Goal: Task Accomplishment & Management: Complete application form

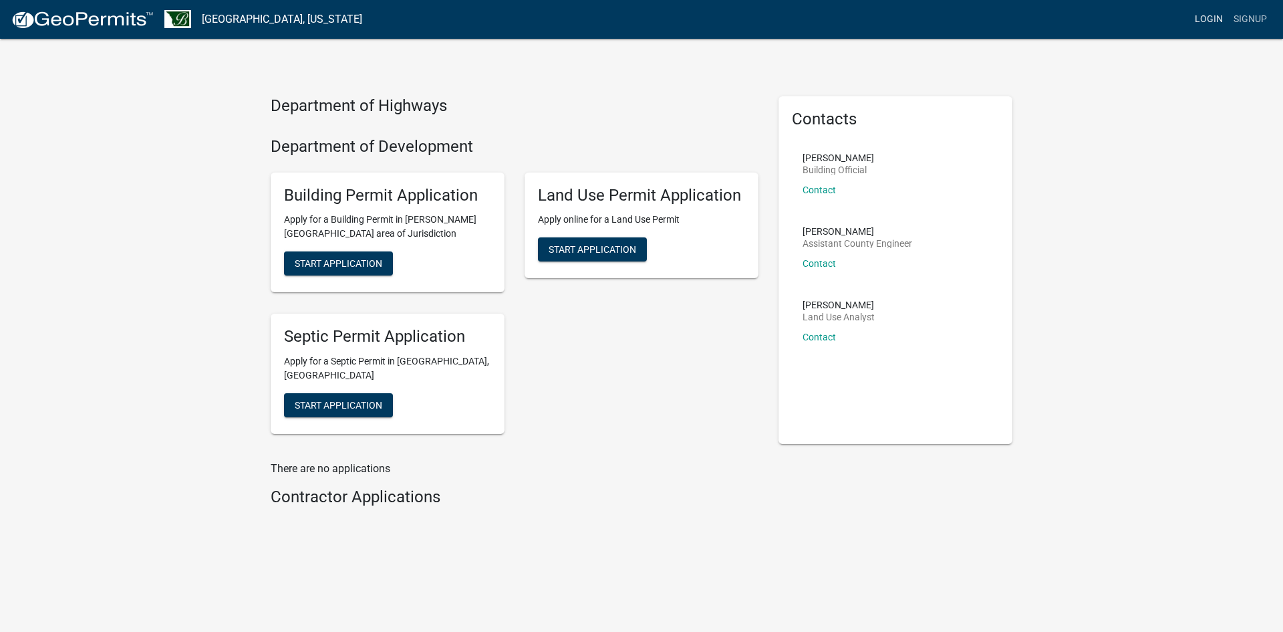
click at [1208, 19] on link "Login" at bounding box center [1209, 19] width 39 height 25
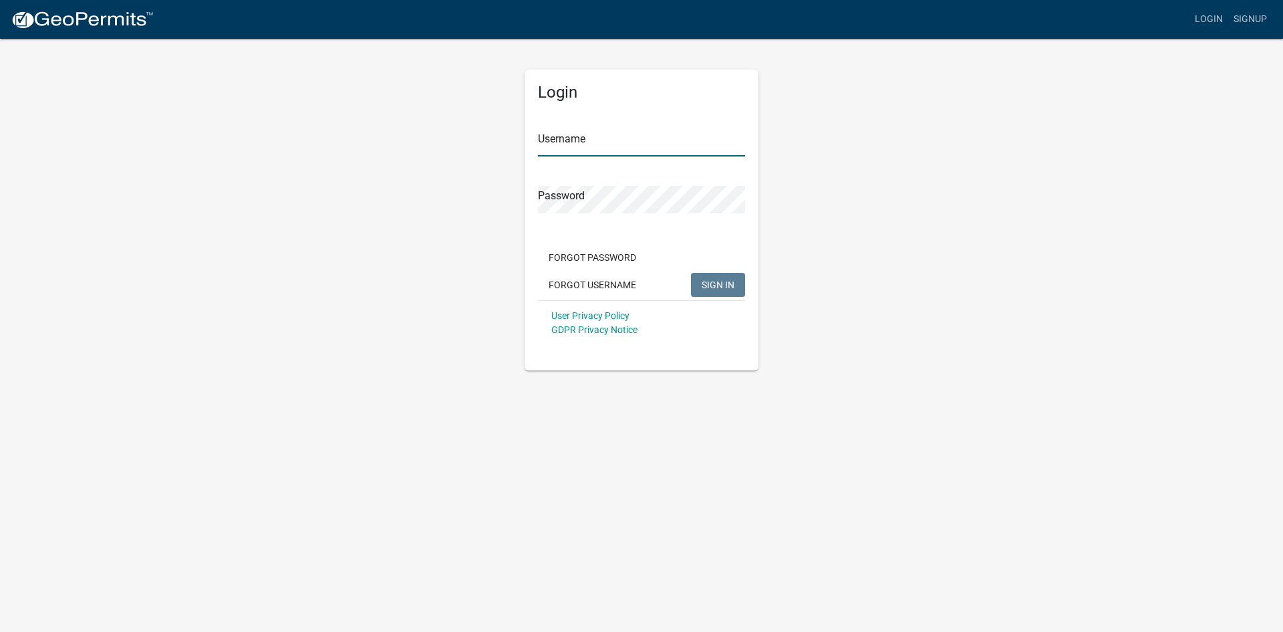
click at [658, 141] on input "Username" at bounding box center [641, 142] width 207 height 27
type input "[EMAIL_ADDRESS][DOMAIN_NAME]"
click at [707, 283] on span "SIGN IN" at bounding box center [718, 284] width 33 height 11
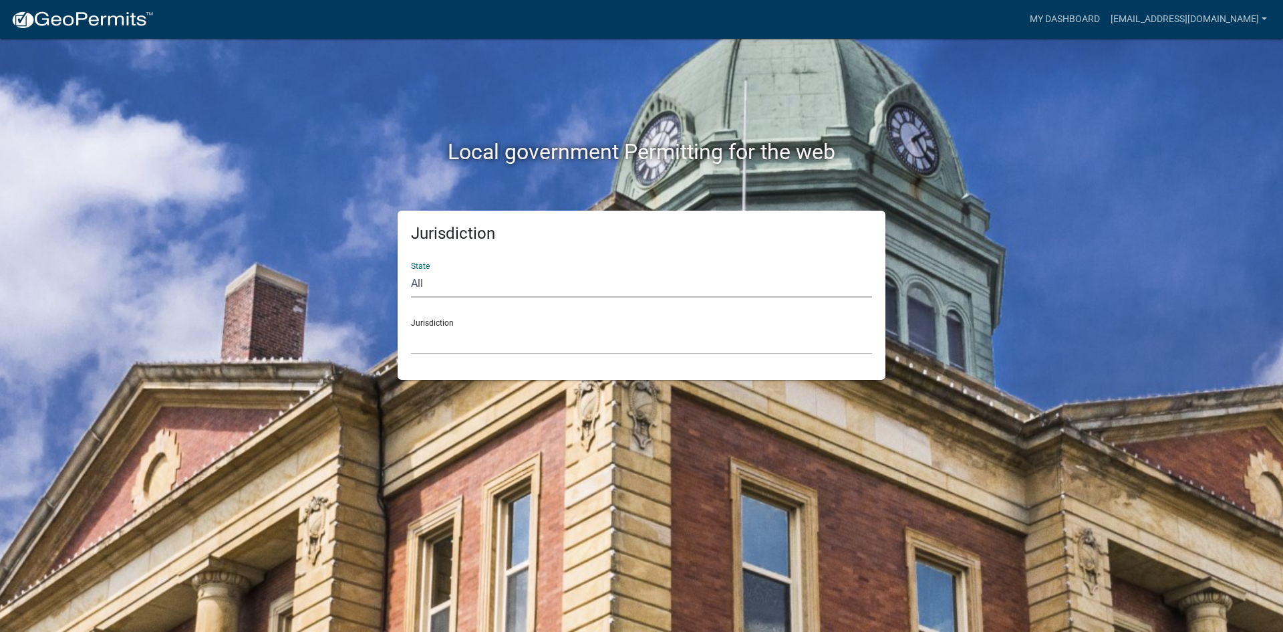
click at [453, 285] on select "All [US_STATE] [US_STATE] [US_STATE] [US_STATE] [US_STATE] [US_STATE] [US_STATE…" at bounding box center [641, 283] width 461 height 27
select select "[US_STATE]"
click at [411, 270] on select "All [US_STATE] [US_STATE] [US_STATE] [US_STATE] [US_STATE] [US_STATE] [US_STATE…" at bounding box center [641, 283] width 461 height 27
click at [491, 334] on select "[GEOGRAPHIC_DATA], [US_STATE] [GEOGRAPHIC_DATA], [US_STATE] [GEOGRAPHIC_DATA], …" at bounding box center [641, 340] width 461 height 27
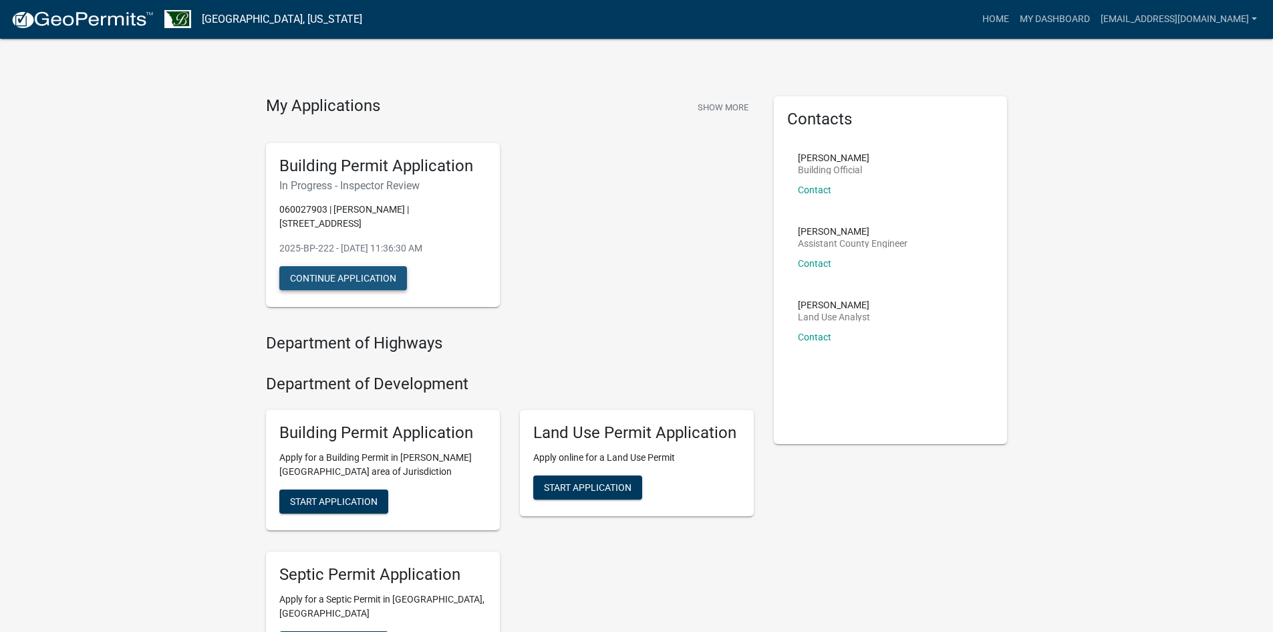
click at [345, 275] on button "Continue Application" at bounding box center [343, 278] width 128 height 24
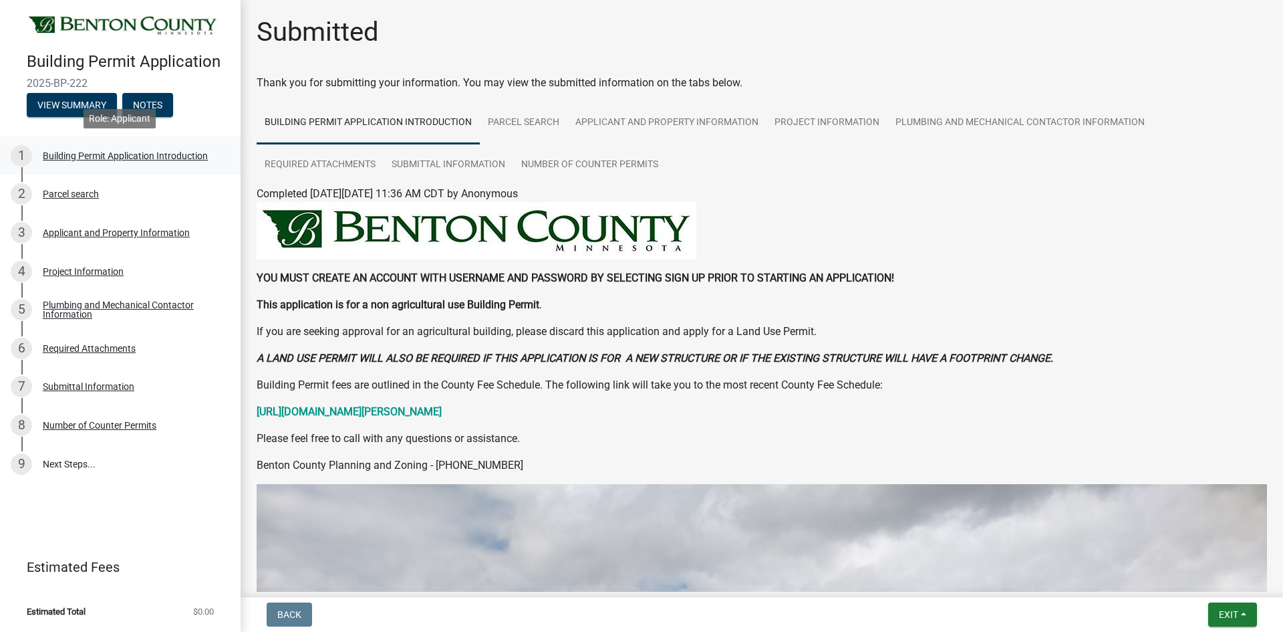
click at [110, 160] on div "Building Permit Application Introduction" at bounding box center [125, 155] width 165 height 9
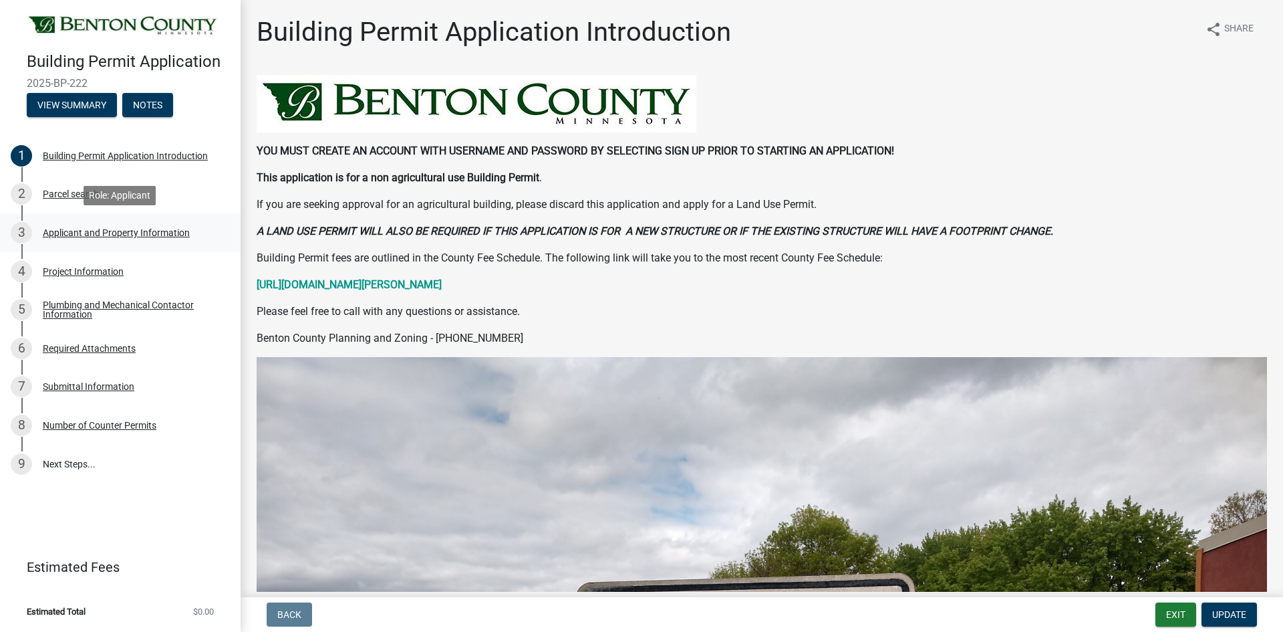
click at [86, 231] on div "Applicant and Property Information" at bounding box center [116, 232] width 147 height 9
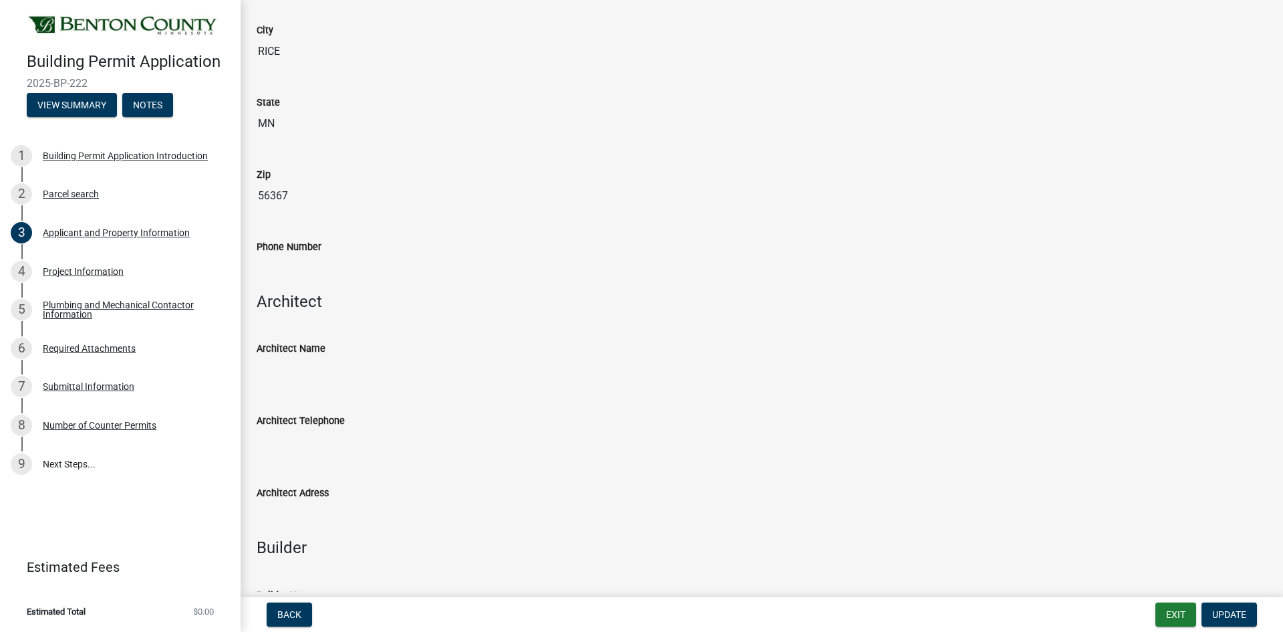
scroll to position [668, 0]
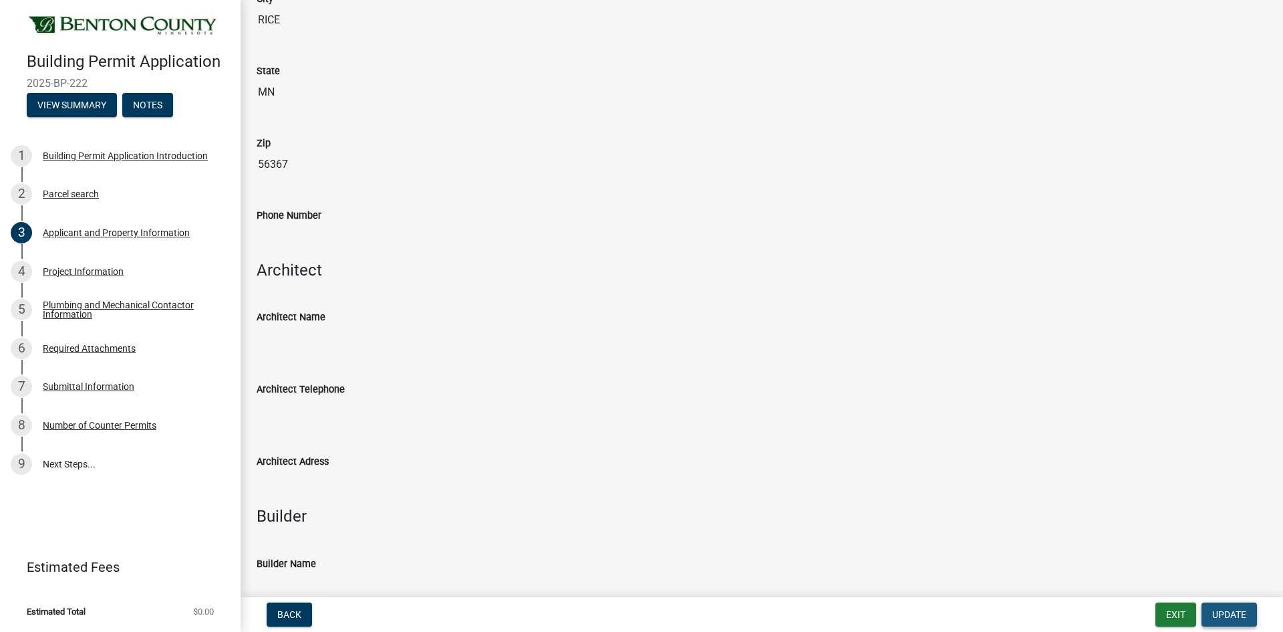
click at [1227, 610] on span "Update" at bounding box center [1230, 614] width 34 height 11
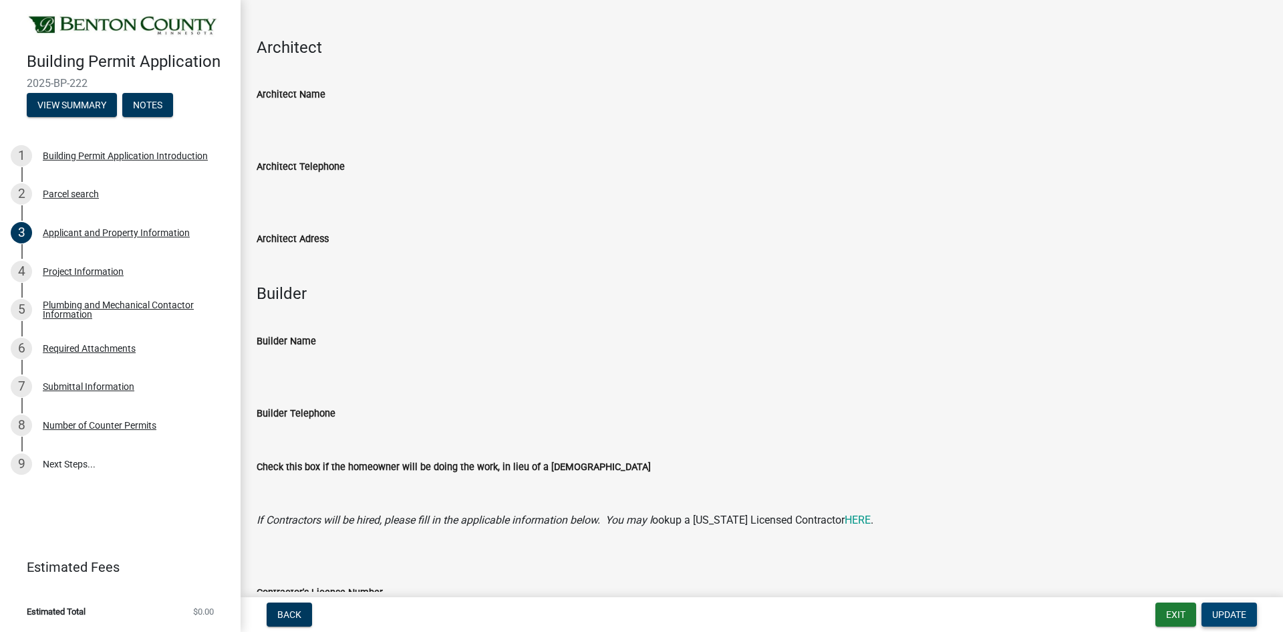
scroll to position [936, 0]
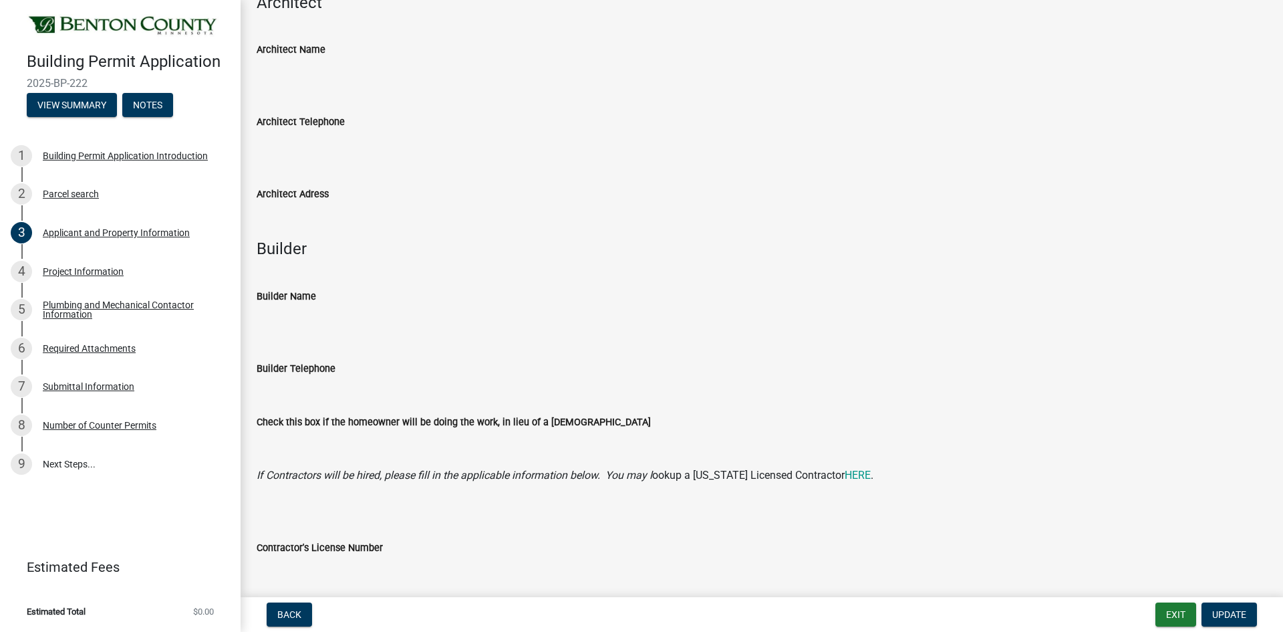
click at [273, 315] on input "Builder Name" at bounding box center [762, 317] width 1011 height 27
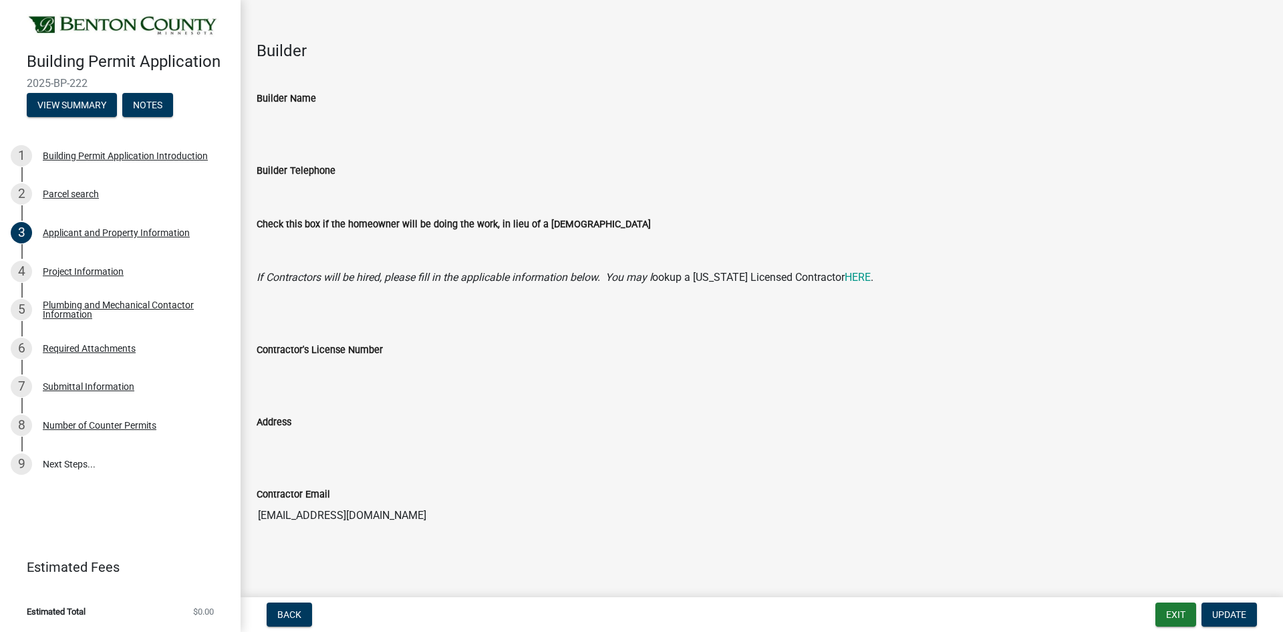
click at [301, 117] on input "Builder Name" at bounding box center [762, 119] width 1011 height 27
click at [860, 279] on link "HERE" at bounding box center [858, 277] width 26 height 13
click at [276, 126] on input "Builder Name" at bounding box center [762, 119] width 1011 height 27
drag, startPoint x: 281, startPoint y: 123, endPoint x: 287, endPoint y: 122, distance: 6.7
click at [287, 122] on input "Builder Name" at bounding box center [762, 119] width 1011 height 27
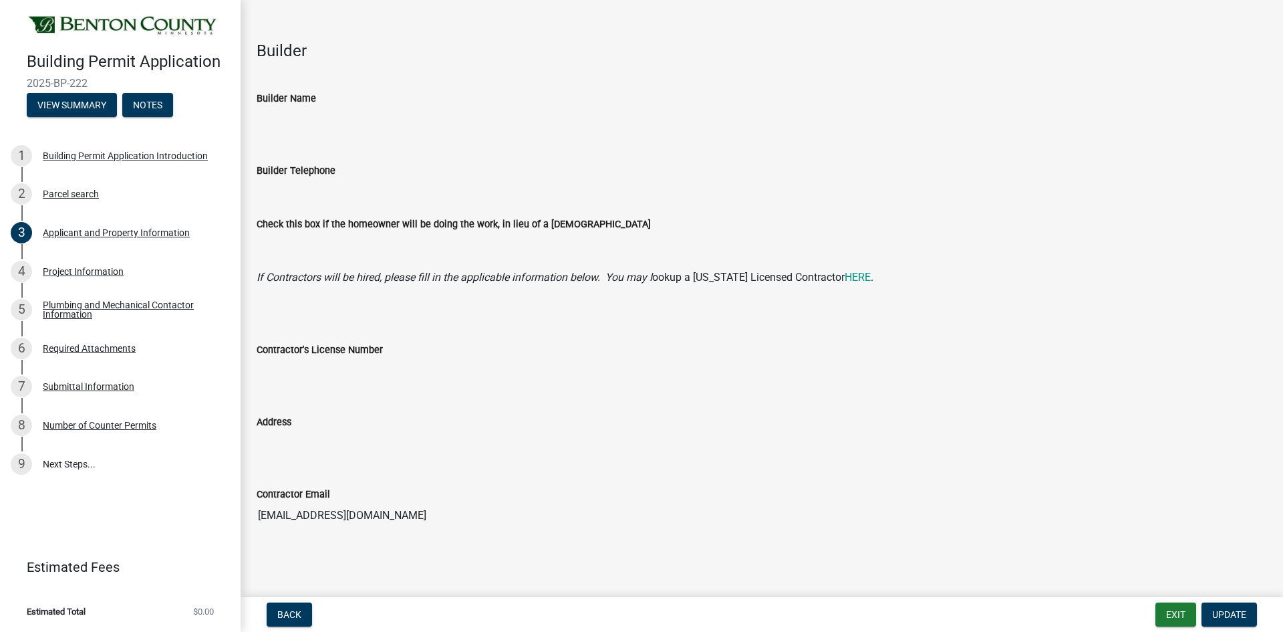
click at [398, 118] on input "Builder Name" at bounding box center [762, 119] width 1011 height 27
click at [352, 117] on input "Builder Name" at bounding box center [762, 119] width 1011 height 27
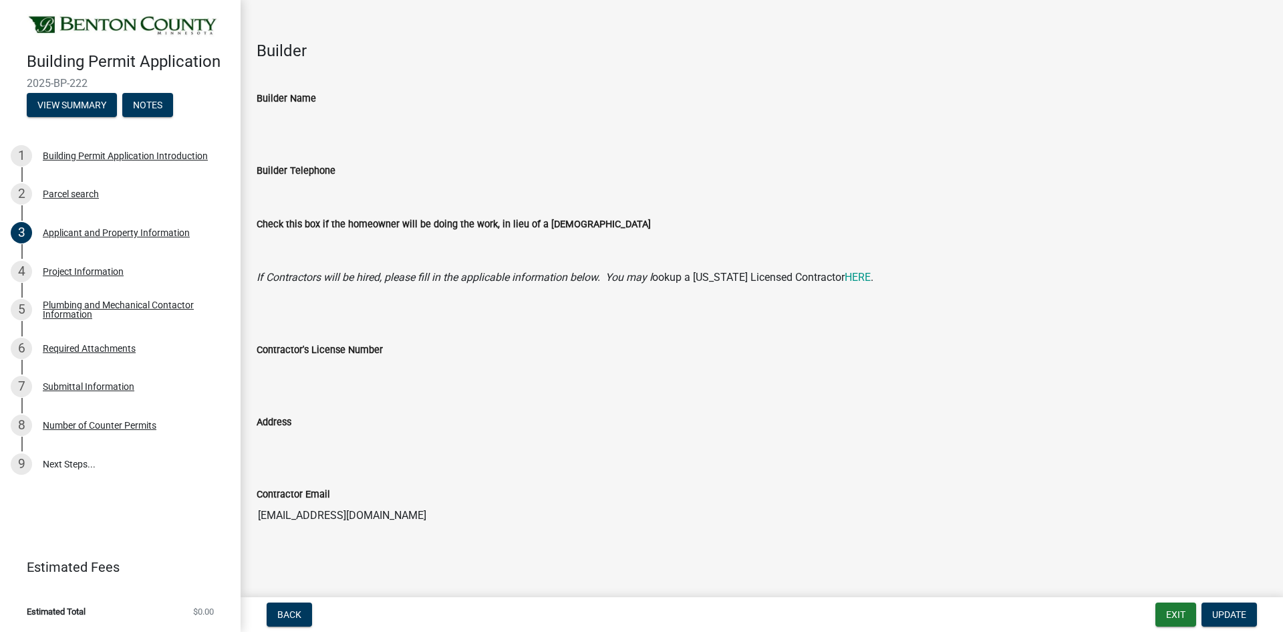
click at [352, 117] on input "Builder Name" at bounding box center [762, 119] width 1011 height 27
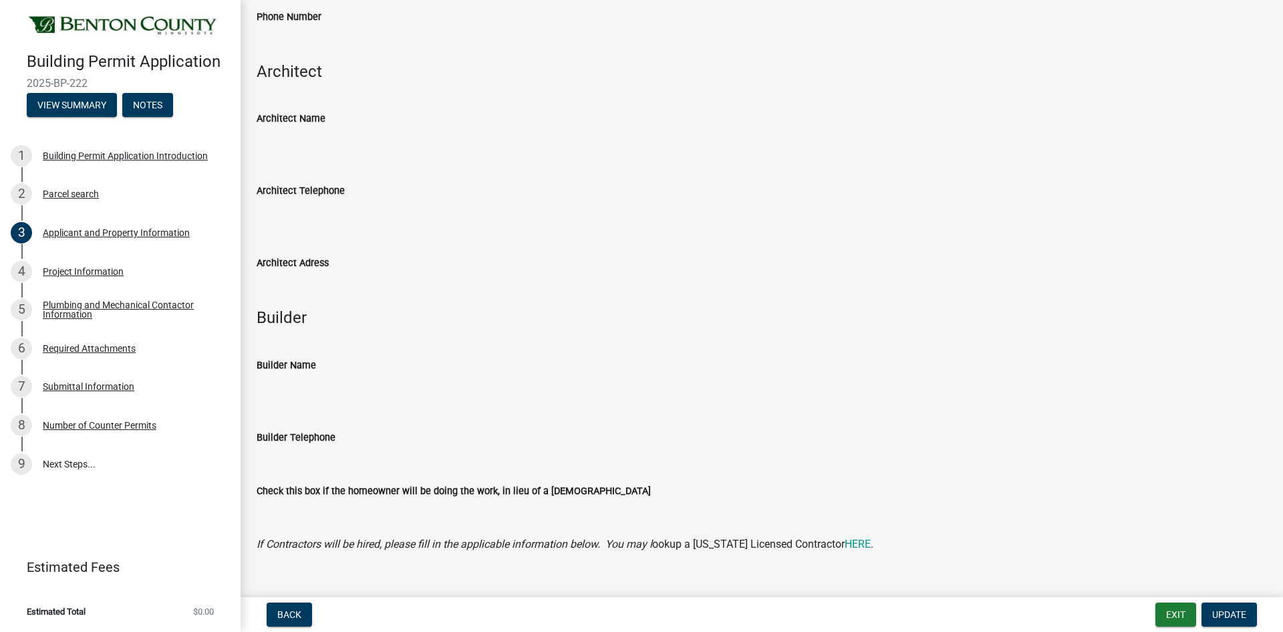
scroll to position [866, 0]
click at [281, 283] on input "Architect Adress" at bounding box center [762, 284] width 1011 height 27
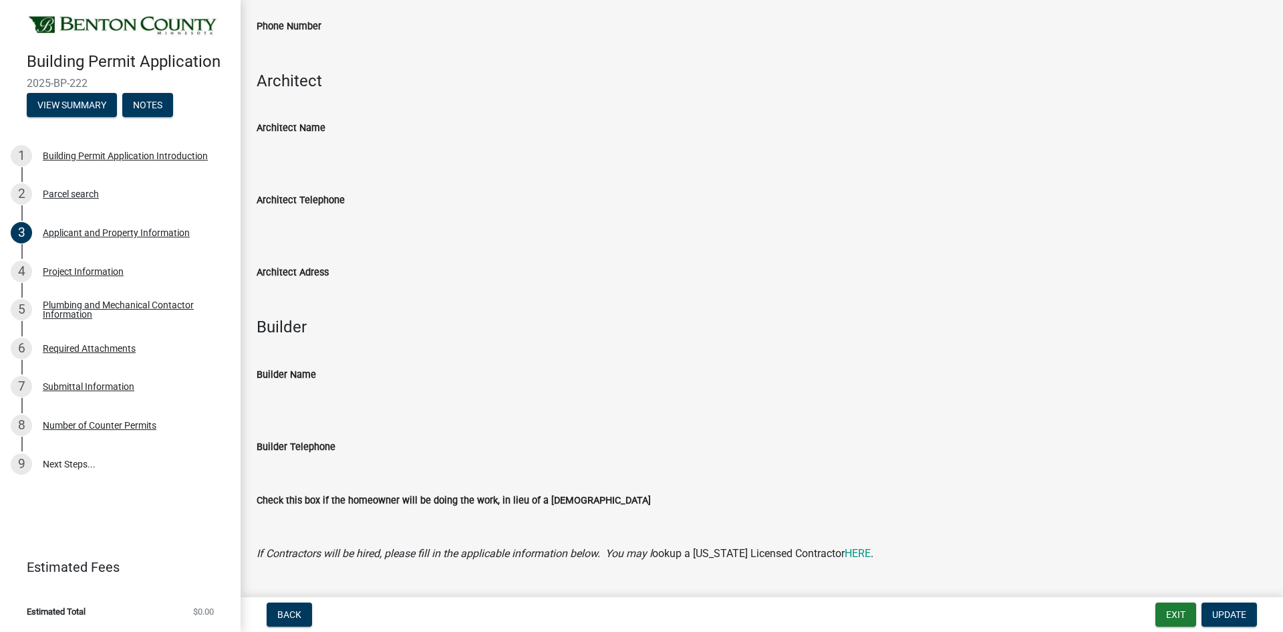
scroll to position [933, 0]
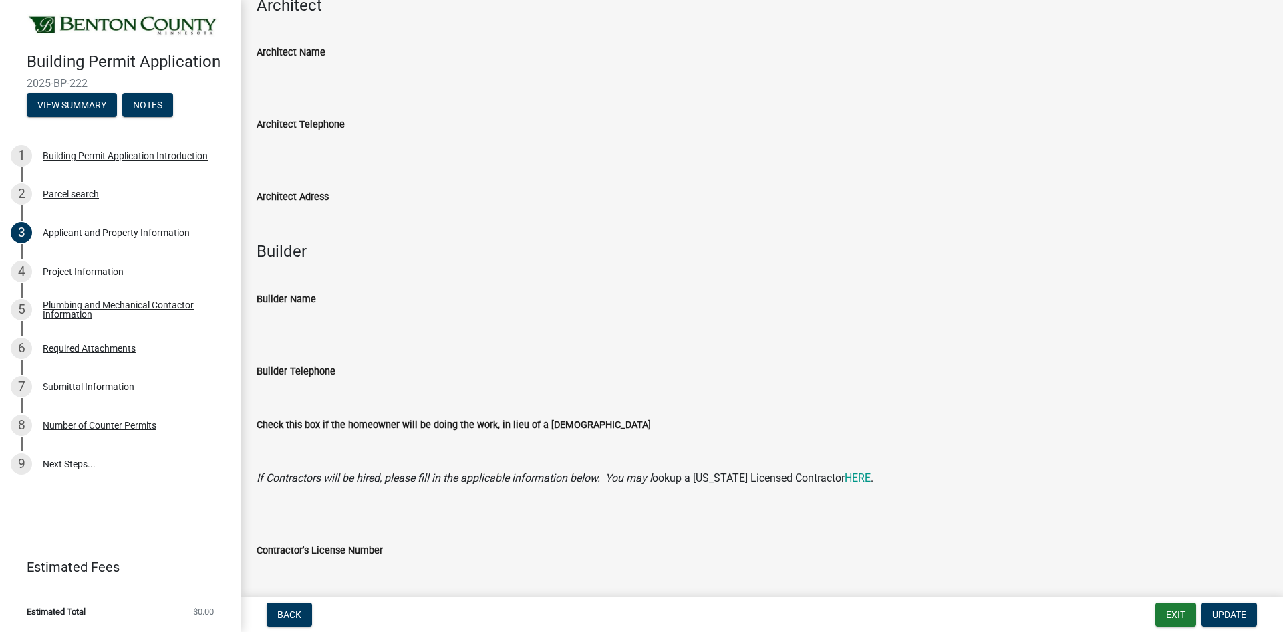
click at [281, 326] on input "Builder Name" at bounding box center [762, 320] width 1011 height 27
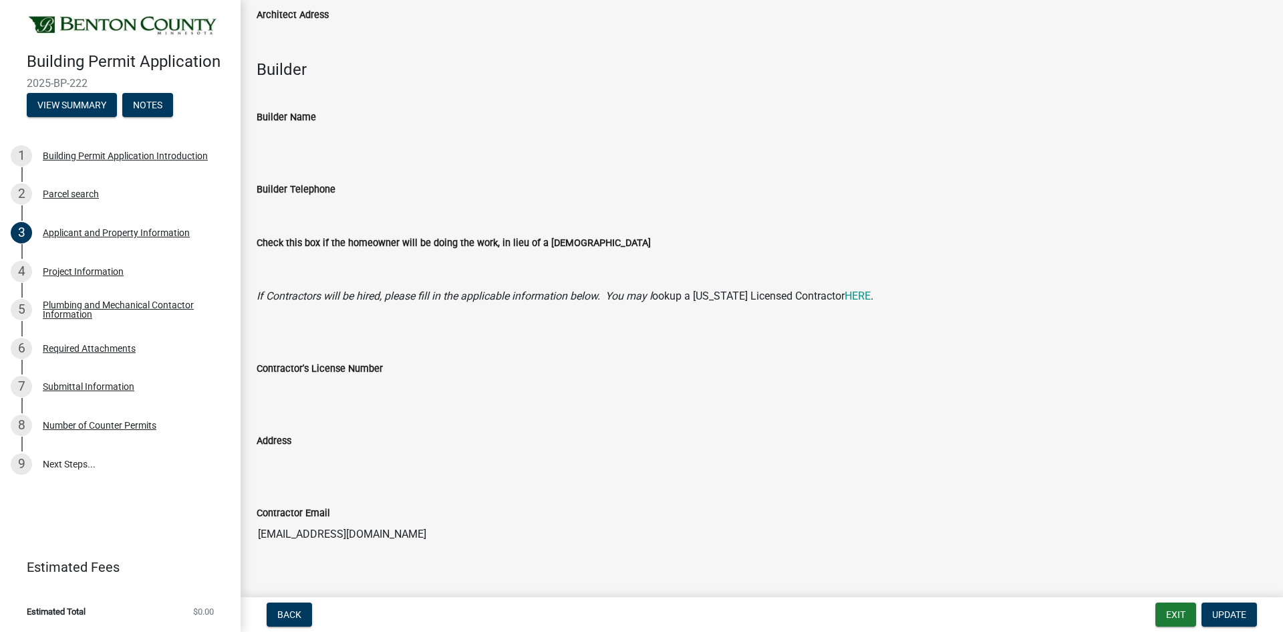
scroll to position [1134, 0]
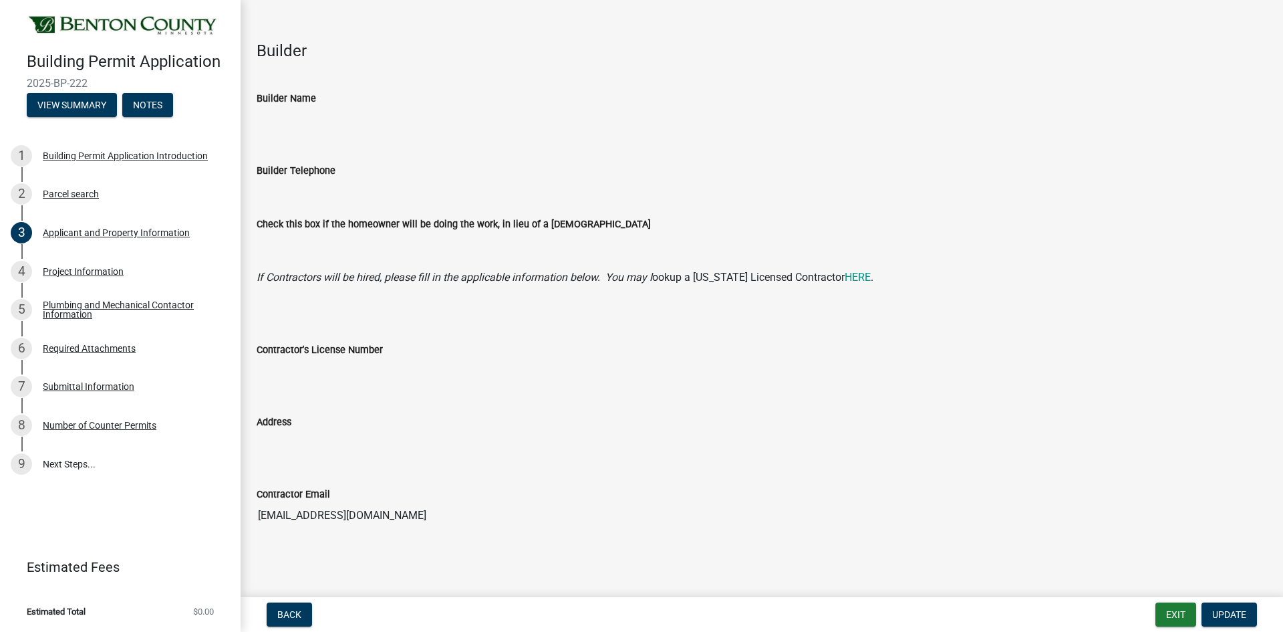
click at [268, 376] on input "Contractor's License Number" at bounding box center [762, 371] width 1011 height 27
click at [1230, 615] on span "Update" at bounding box center [1230, 614] width 34 height 11
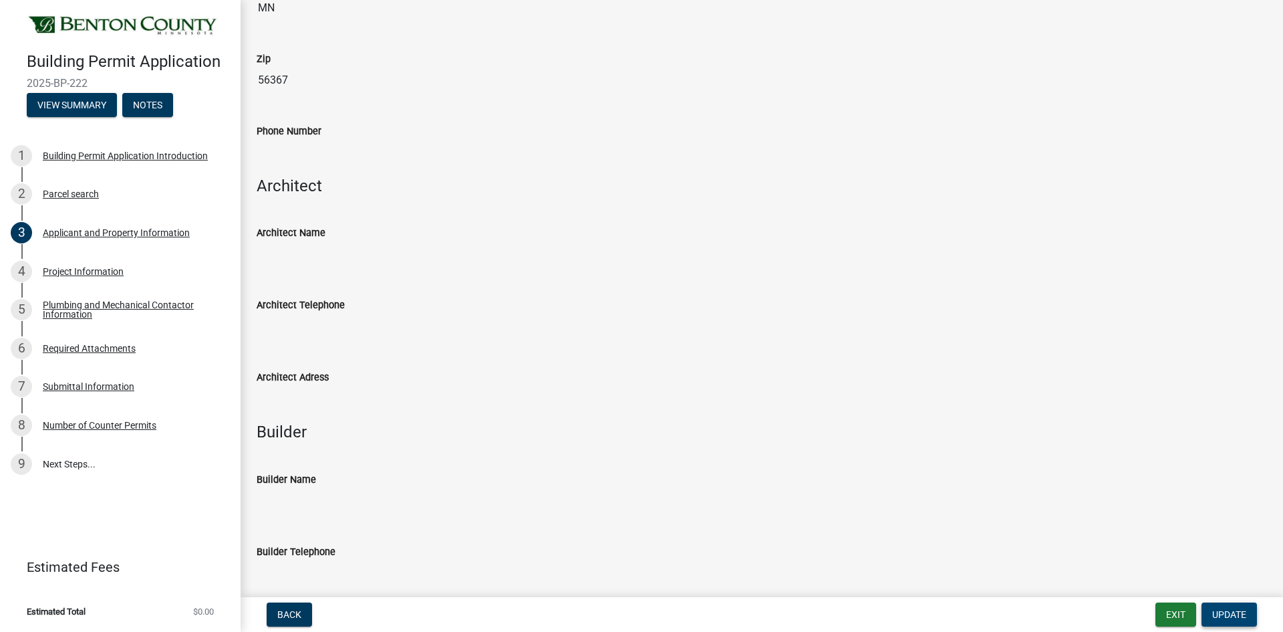
scroll to position [1067, 0]
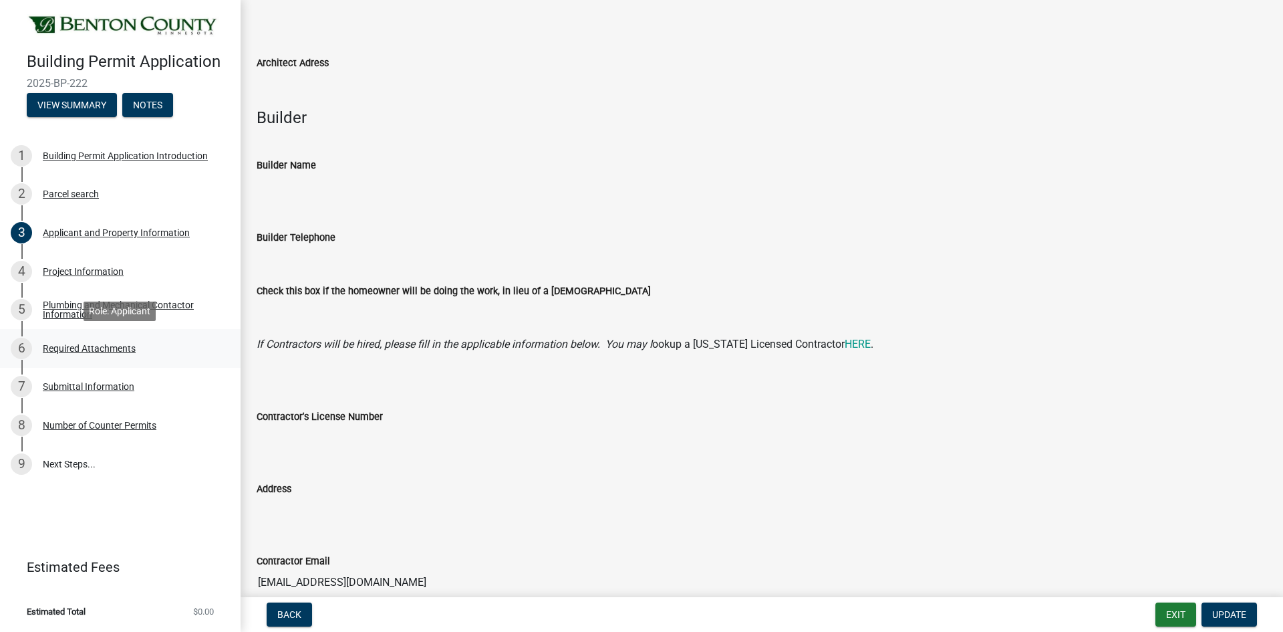
click at [102, 348] on div "Required Attachments" at bounding box center [89, 348] width 93 height 9
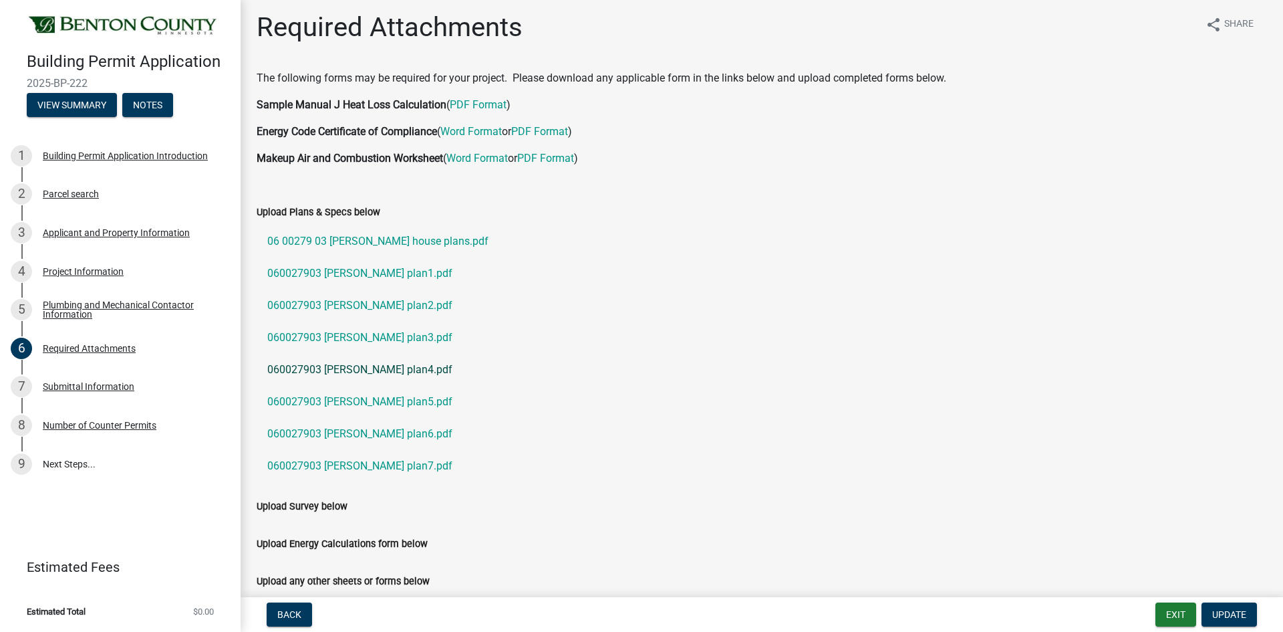
scroll to position [0, 0]
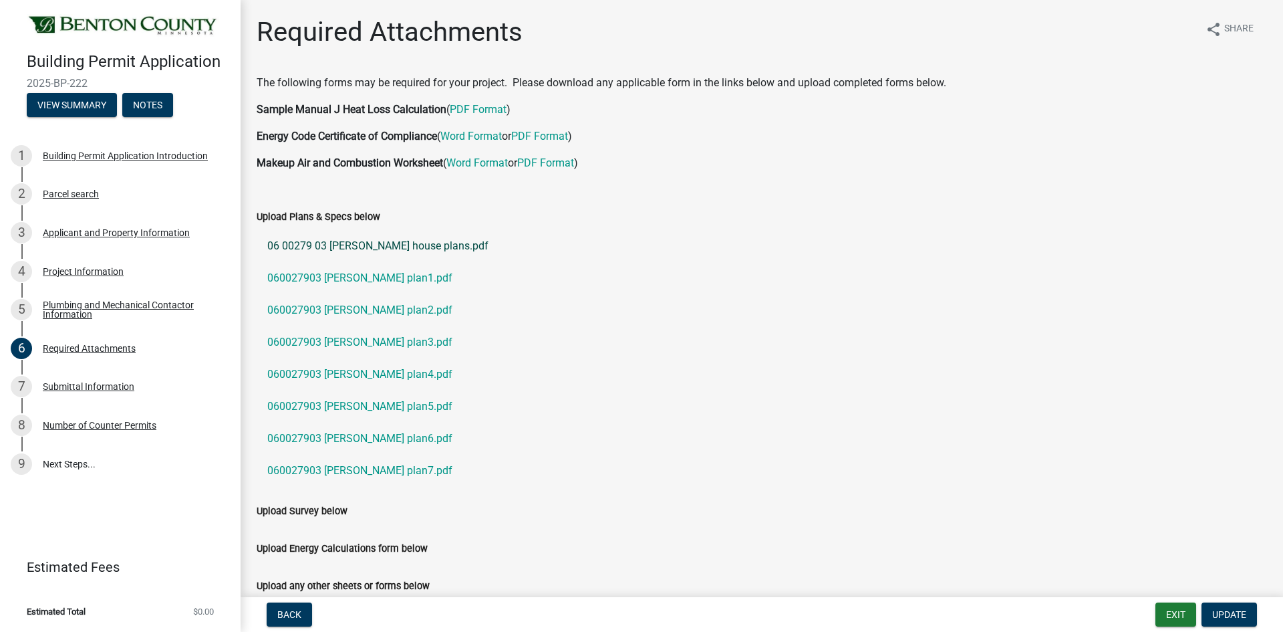
click at [361, 247] on link "06 00279 03 [PERSON_NAME] house plans.pdf" at bounding box center [762, 246] width 1011 height 32
click at [347, 277] on link "060027903 [PERSON_NAME] plan1.pdf" at bounding box center [762, 278] width 1011 height 32
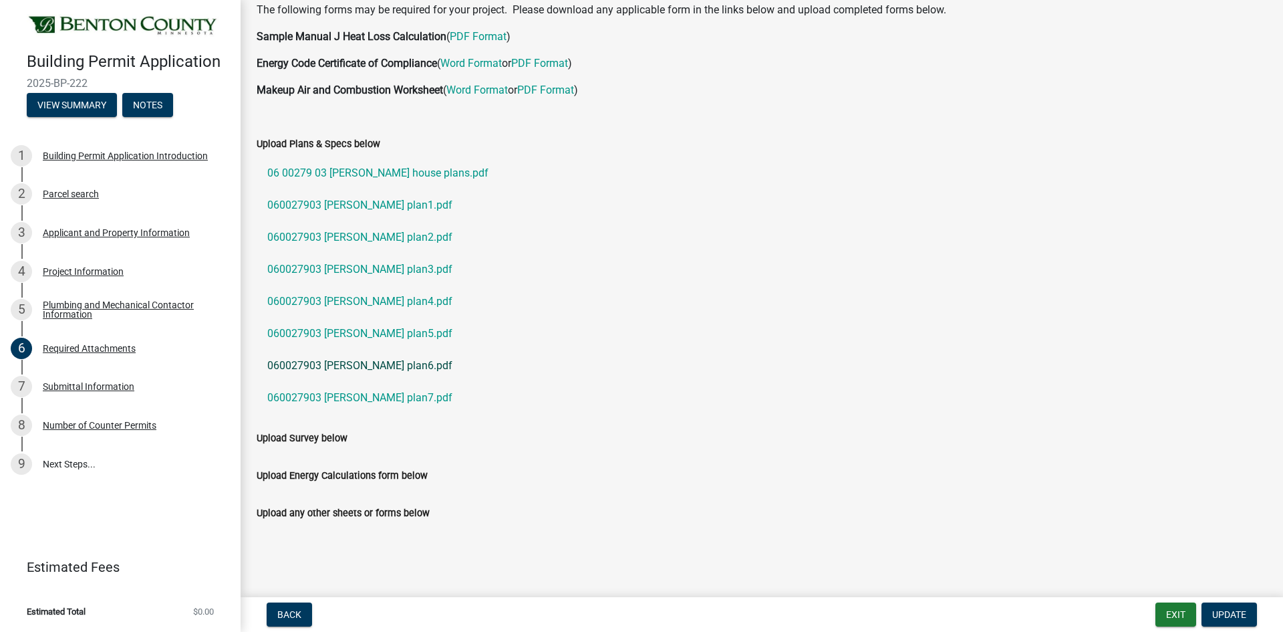
scroll to position [76, 0]
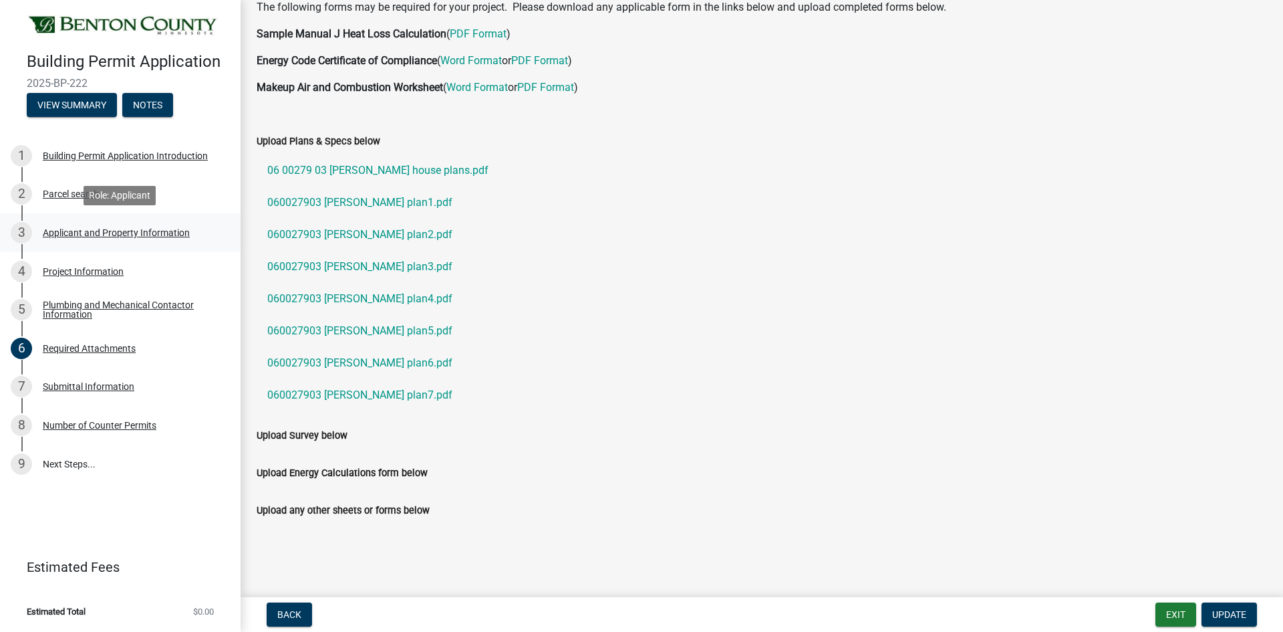
click at [100, 230] on div "Applicant and Property Information" at bounding box center [116, 232] width 147 height 9
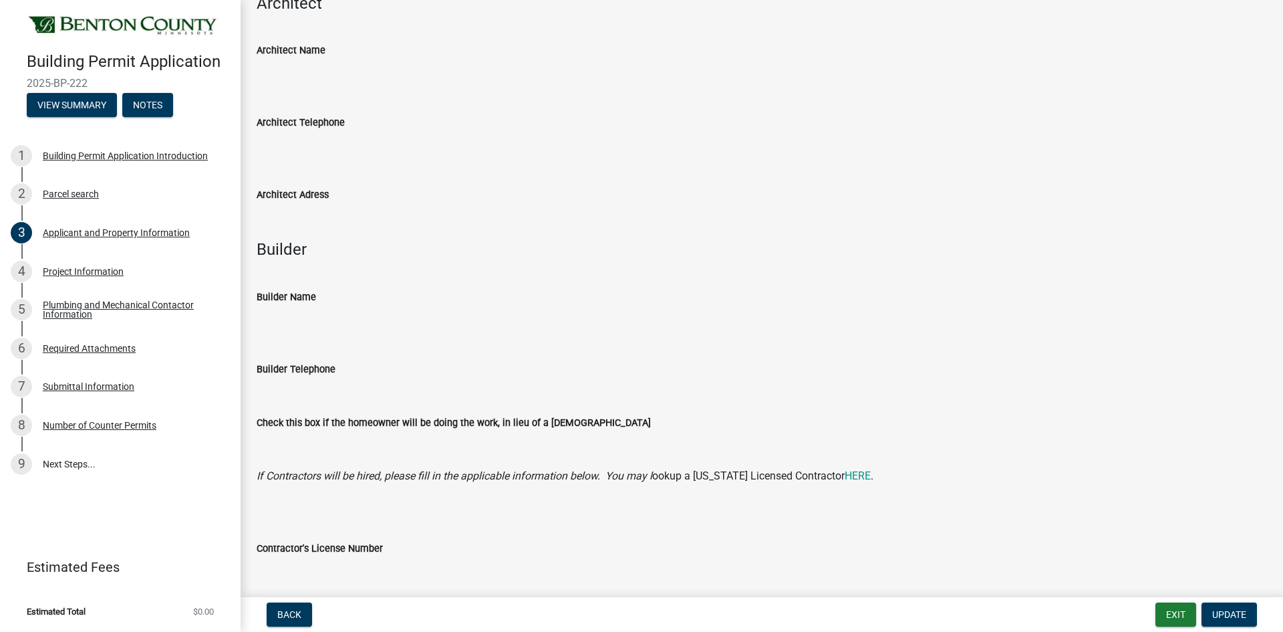
scroll to position [936, 0]
click at [275, 310] on input "Builder Name" at bounding box center [762, 317] width 1011 height 27
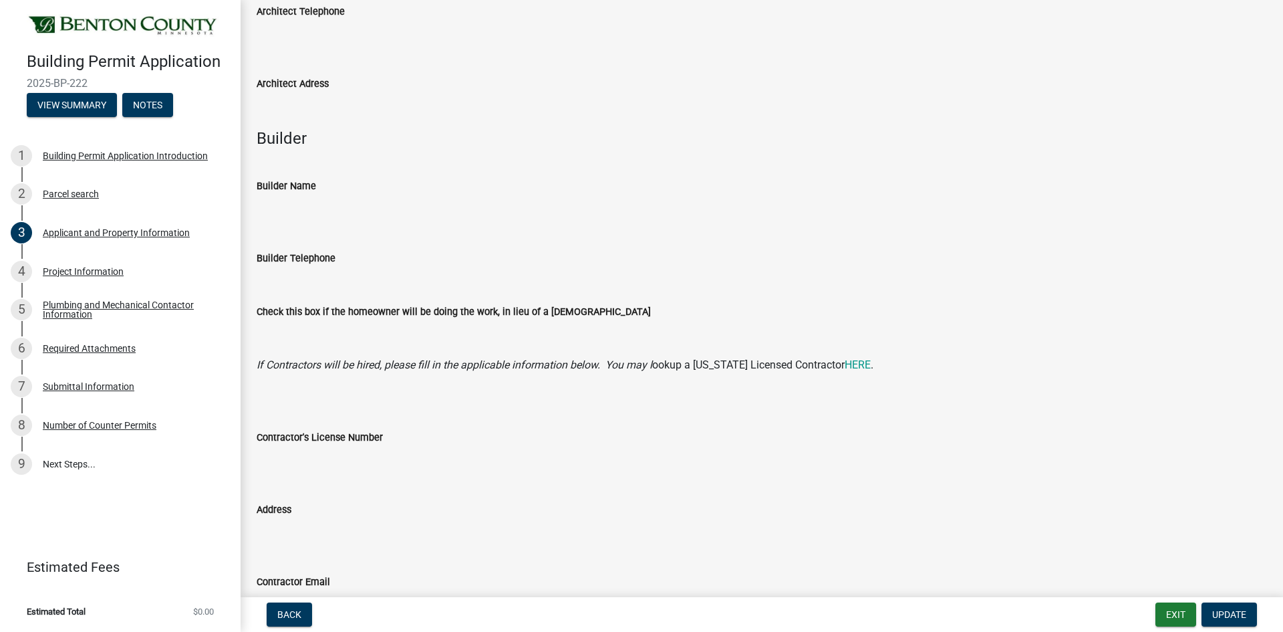
scroll to position [1134, 0]
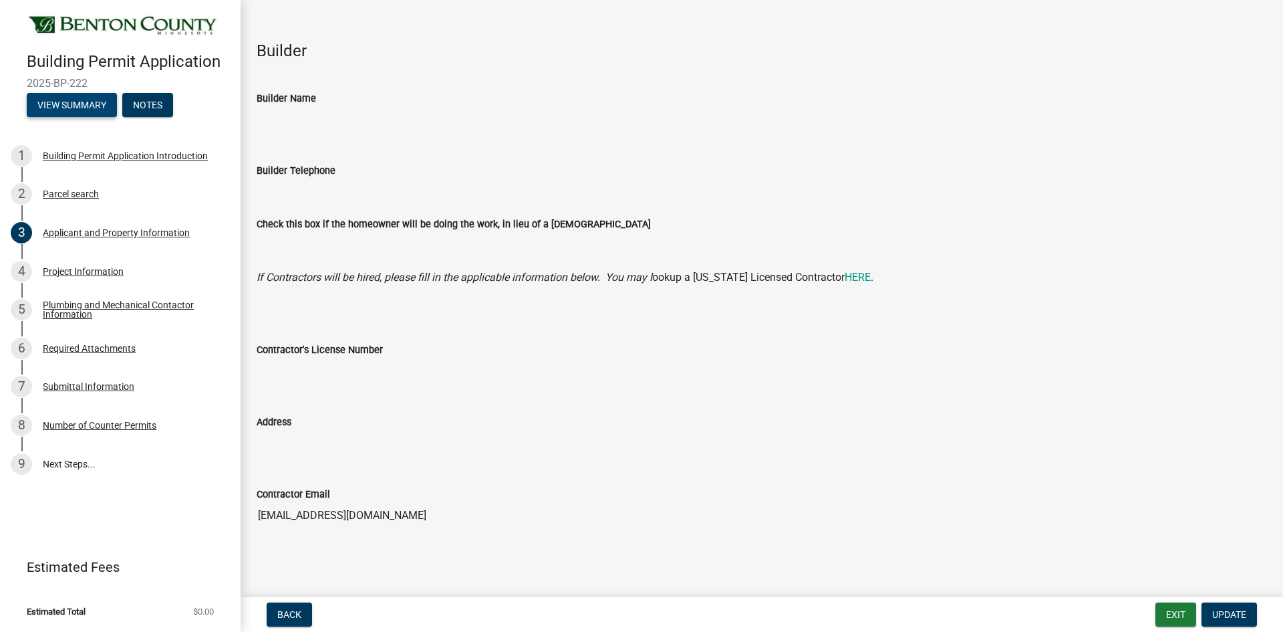
click at [82, 108] on button "View Summary" at bounding box center [72, 105] width 90 height 24
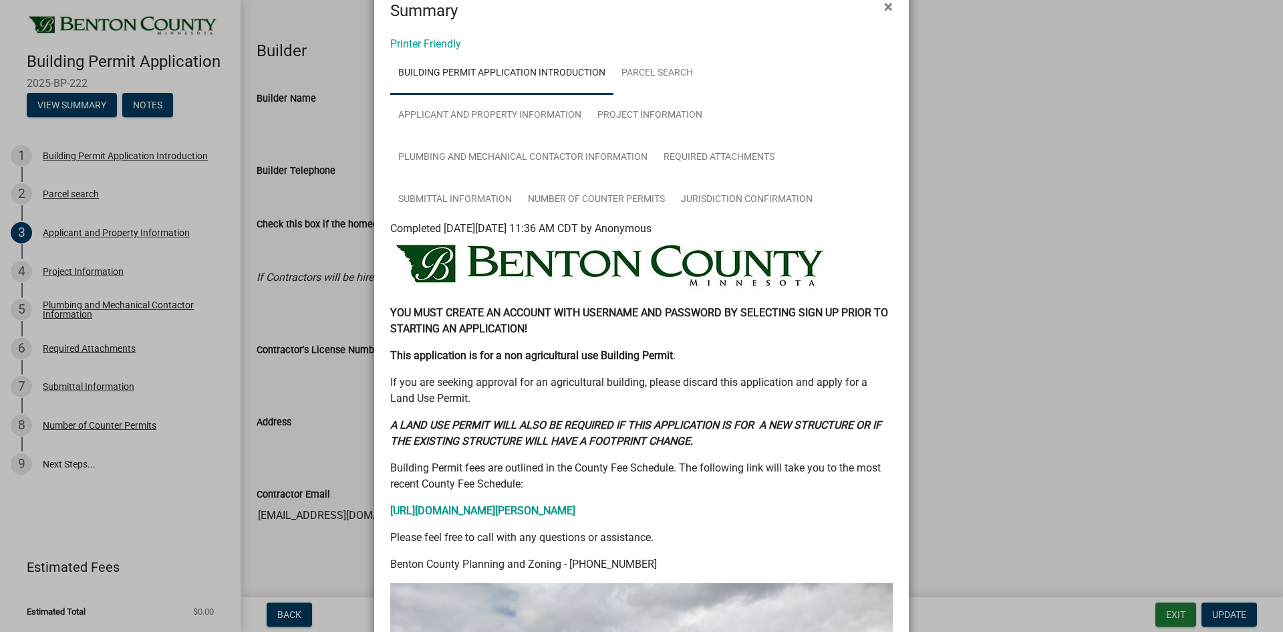
scroll to position [0, 0]
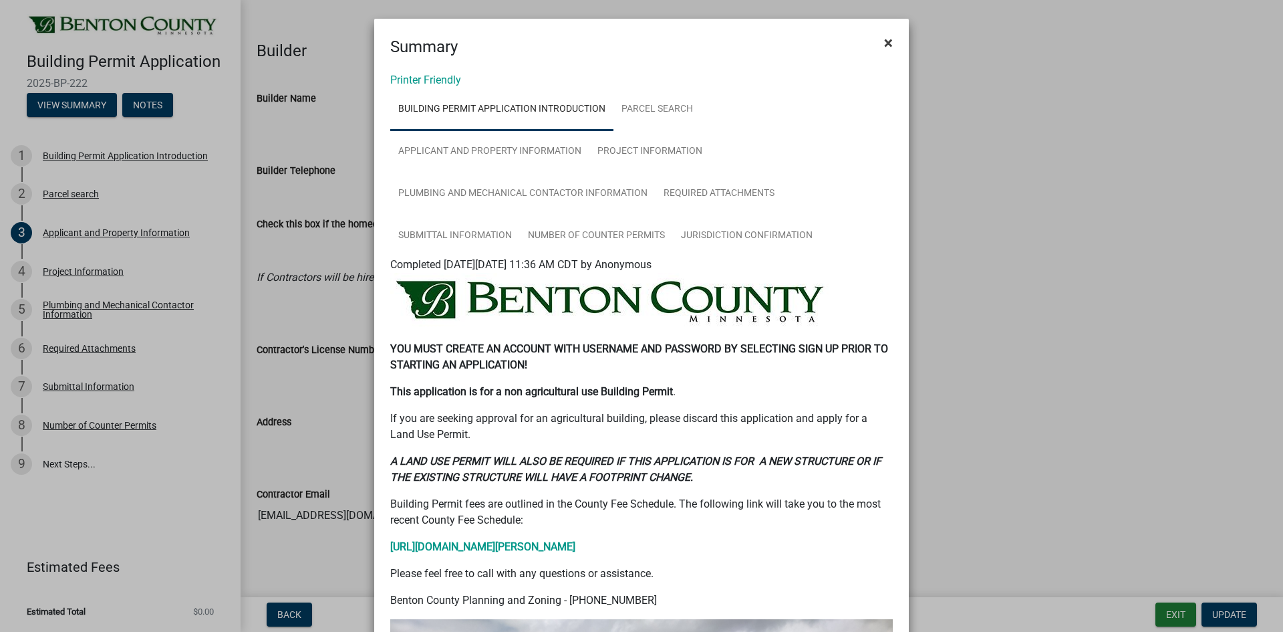
click at [890, 44] on button "×" at bounding box center [889, 42] width 30 height 37
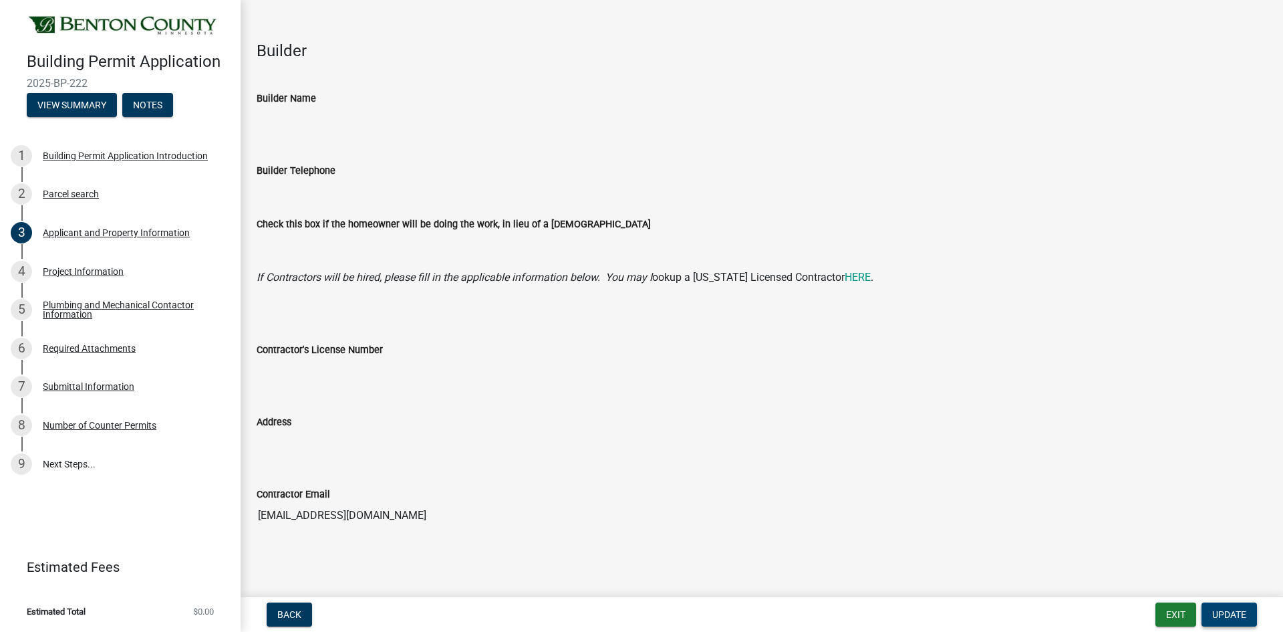
click at [1229, 618] on span "Update" at bounding box center [1230, 614] width 34 height 11
click at [301, 618] on span "Back" at bounding box center [289, 614] width 24 height 11
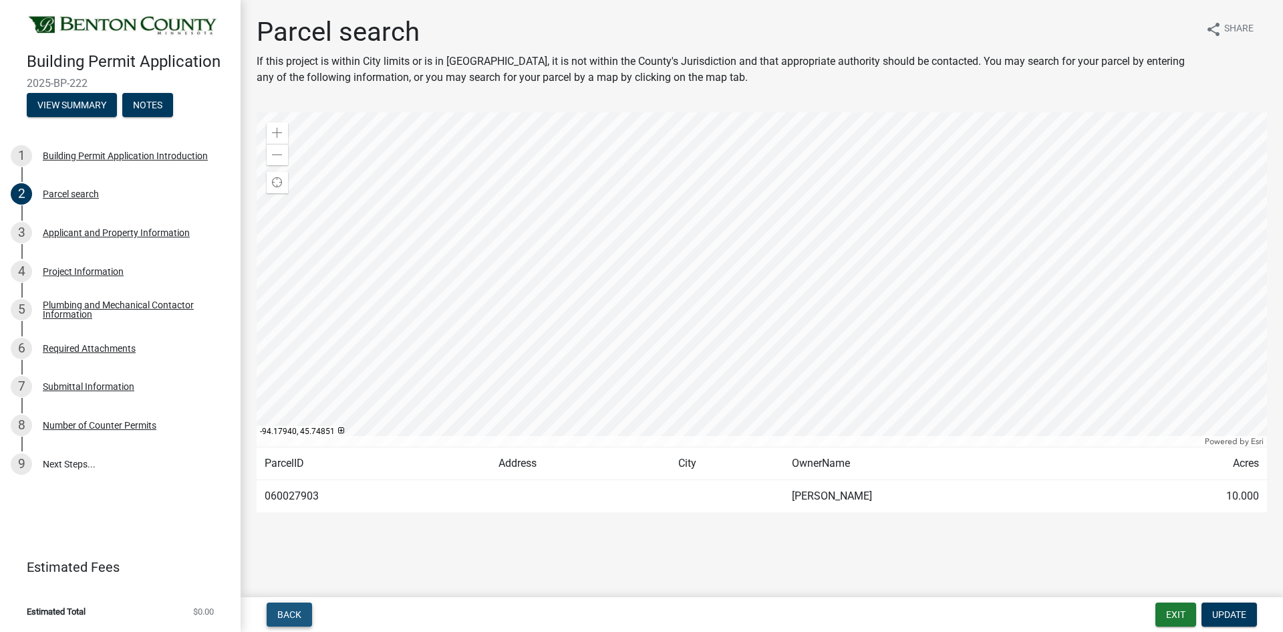
click at [298, 617] on span "Back" at bounding box center [289, 614] width 24 height 11
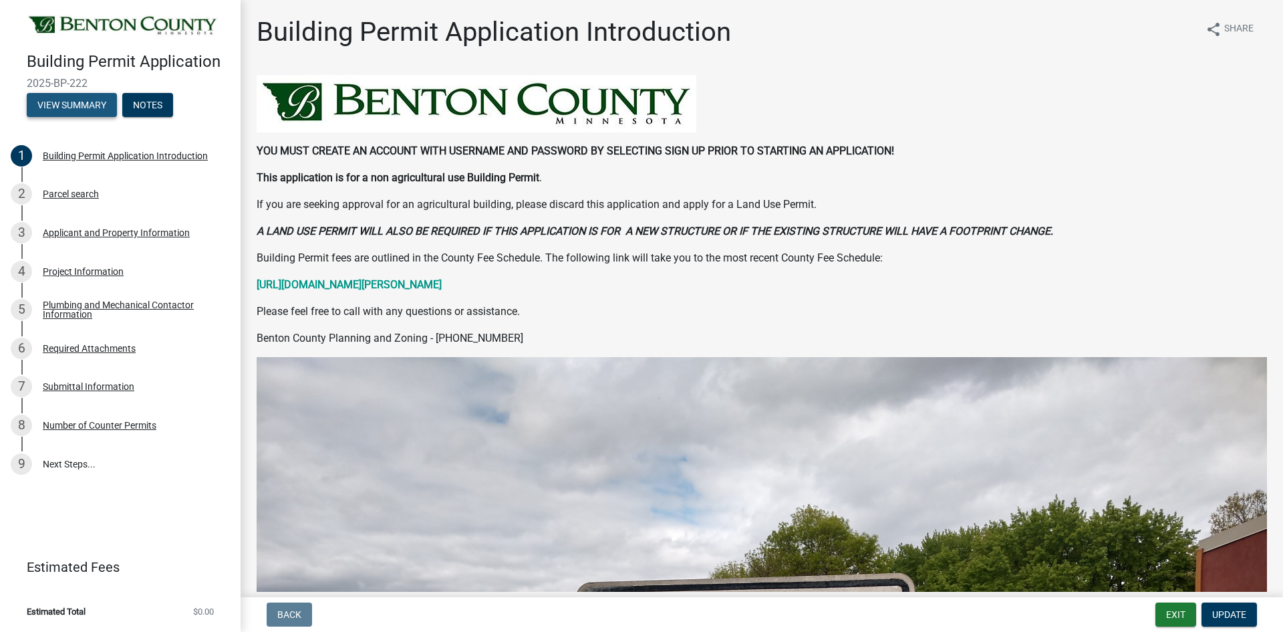
click at [73, 105] on button "View Summary" at bounding box center [72, 105] width 90 height 24
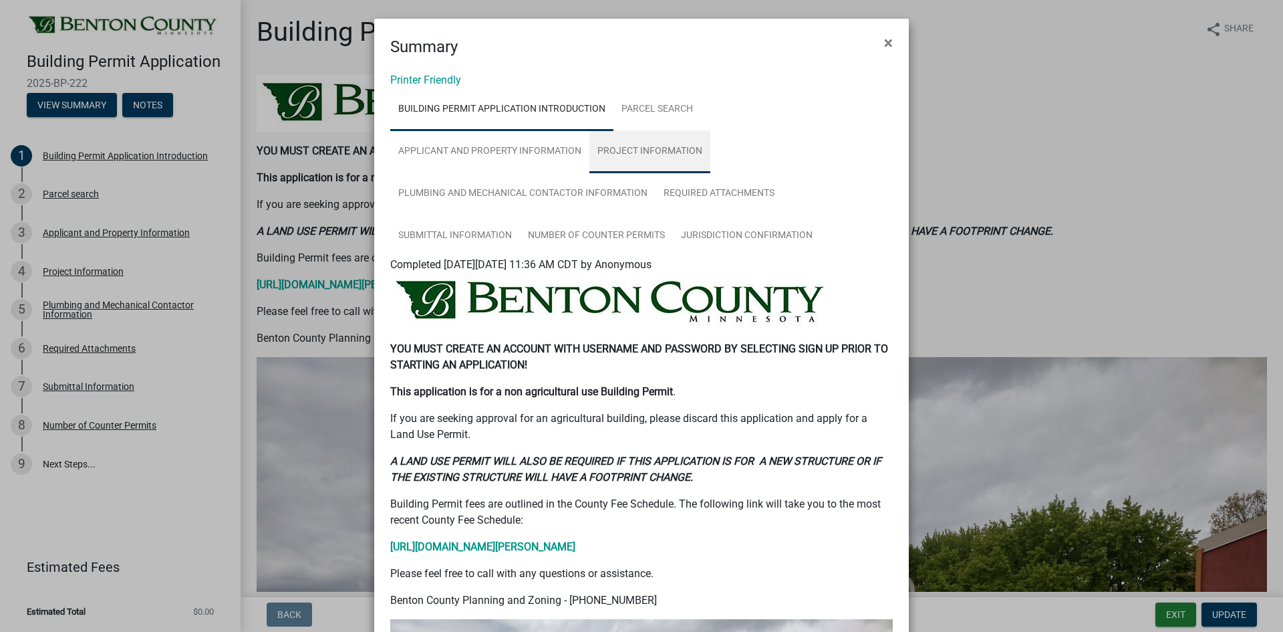
click at [648, 146] on link "Project Information" at bounding box center [650, 151] width 121 height 43
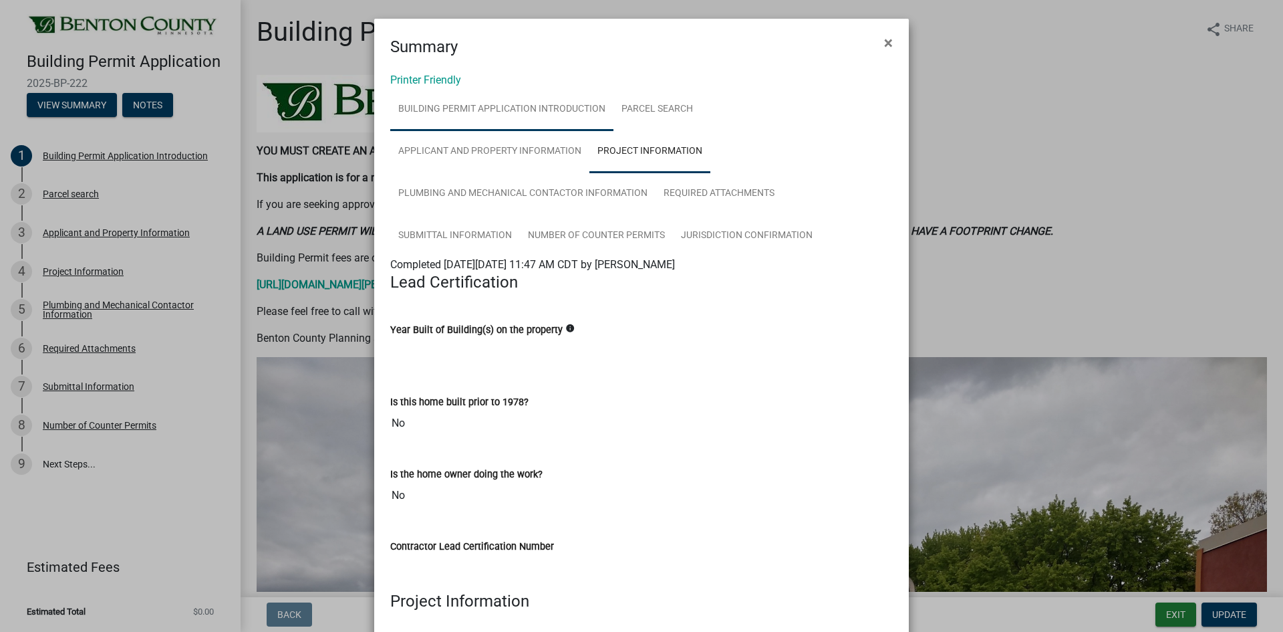
click at [449, 110] on link "Building Permit Application Introduction" at bounding box center [501, 109] width 223 height 43
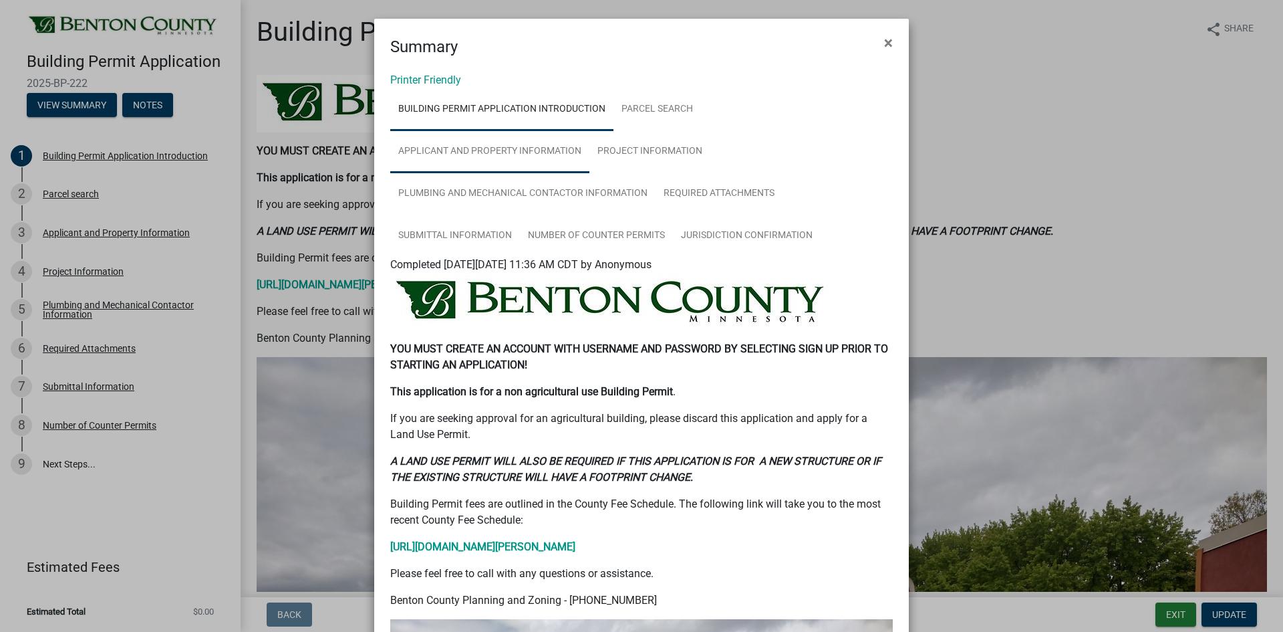
click at [498, 152] on link "Applicant and Property Information" at bounding box center [489, 151] width 199 height 43
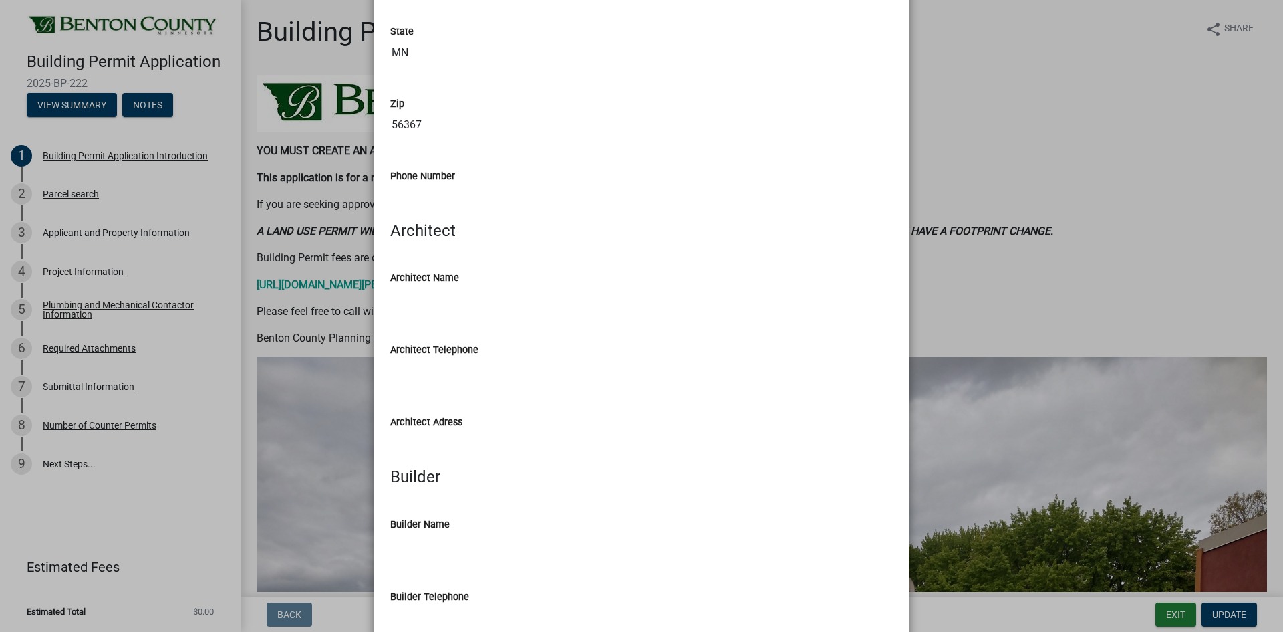
scroll to position [936, 0]
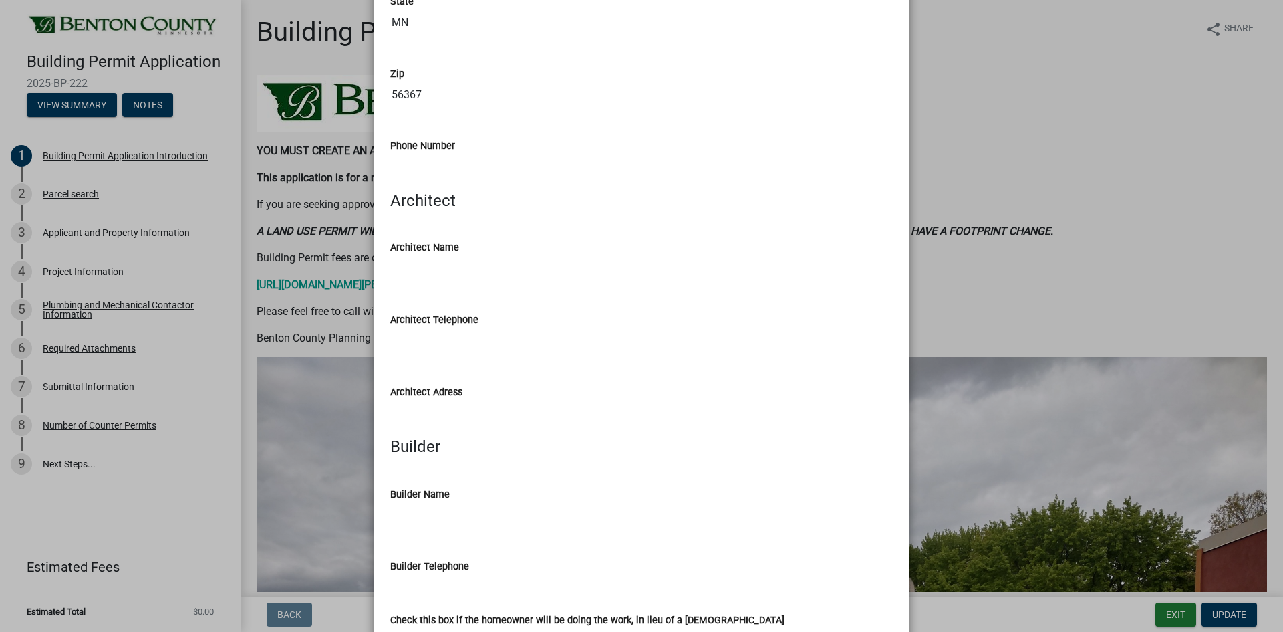
click at [412, 505] on input "Builder Name" at bounding box center [641, 515] width 503 height 27
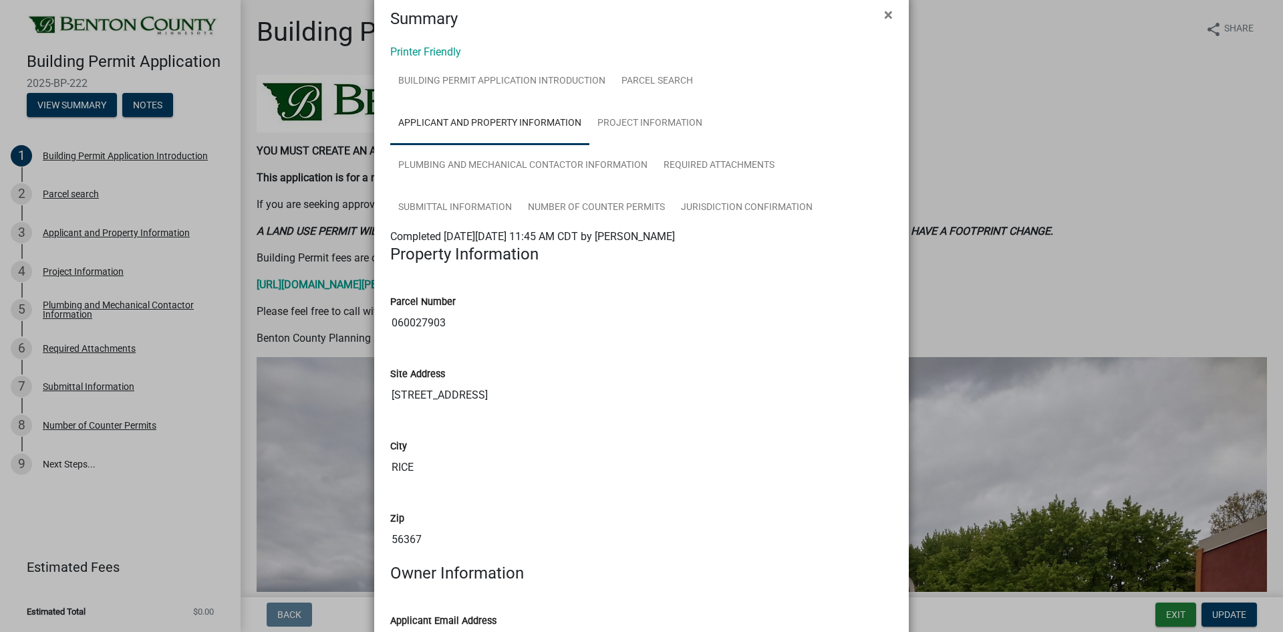
scroll to position [0, 0]
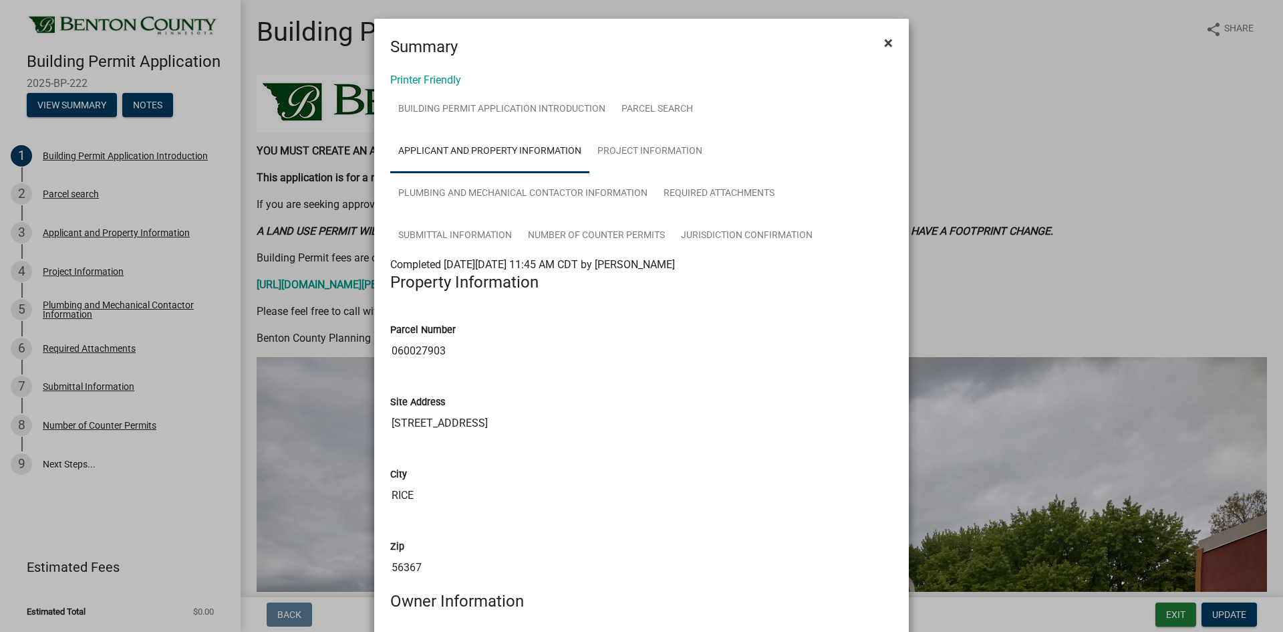
click at [884, 44] on span "×" at bounding box center [888, 42] width 9 height 19
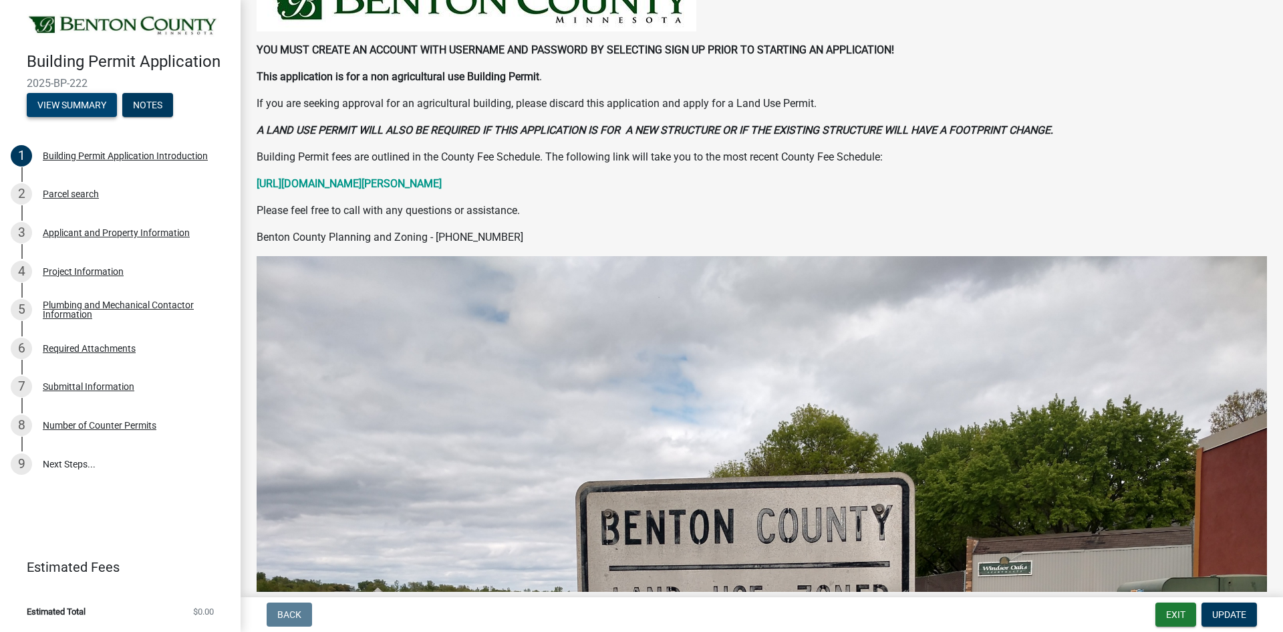
scroll to position [267, 0]
